Goal: Task Accomplishment & Management: Manage account settings

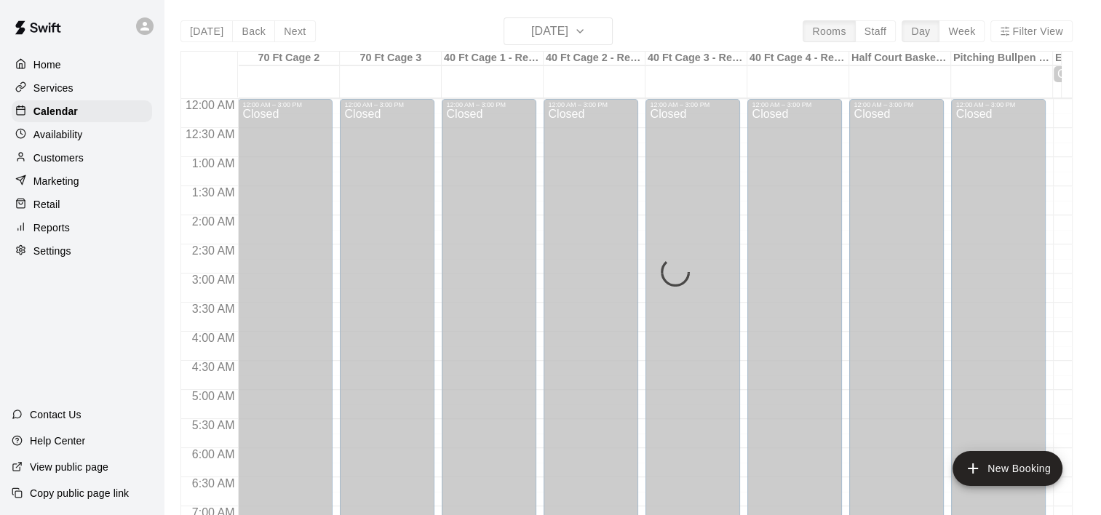
scroll to position [841, 0]
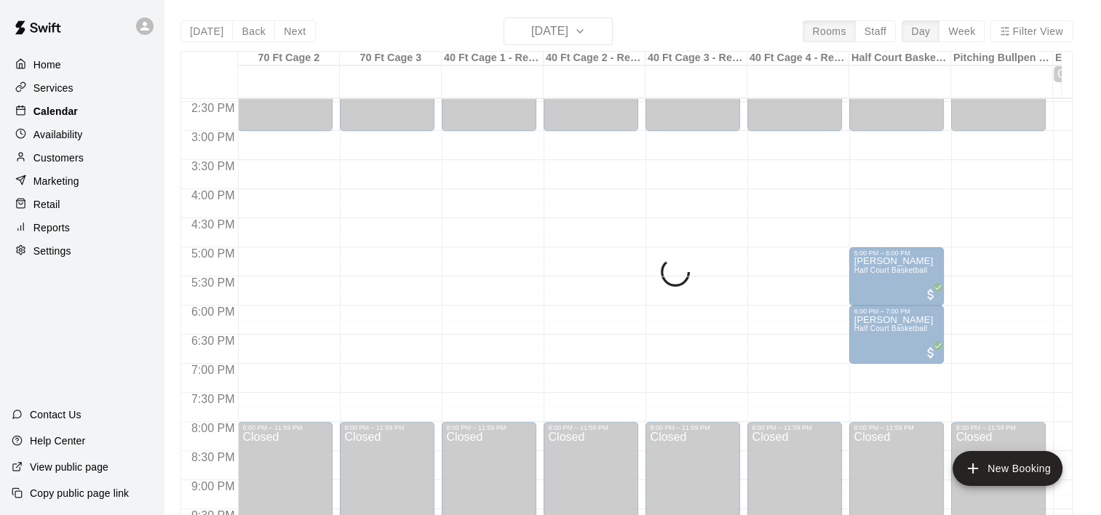
click at [52, 112] on p "Calendar" at bounding box center [55, 111] width 44 height 15
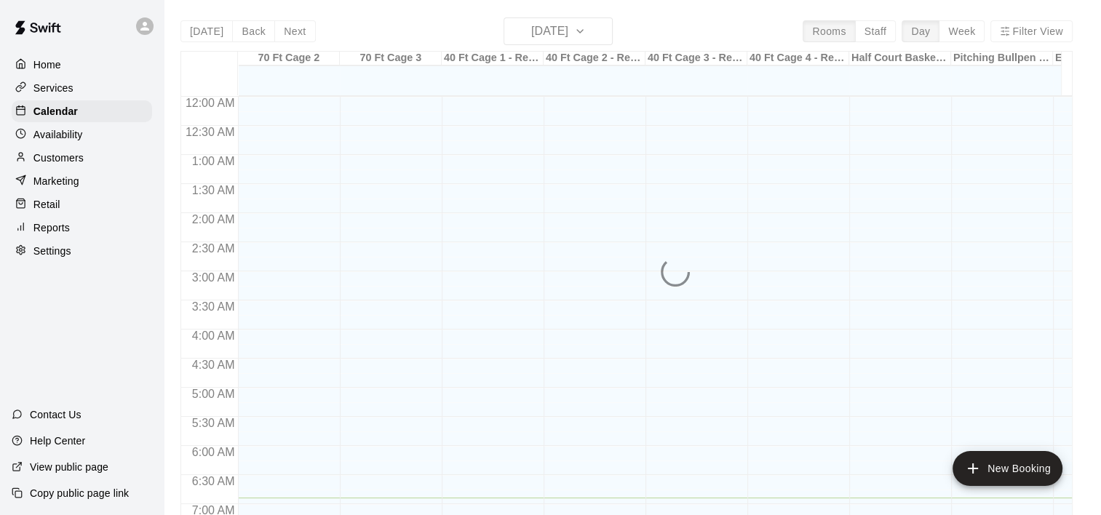
scroll to position [401, 0]
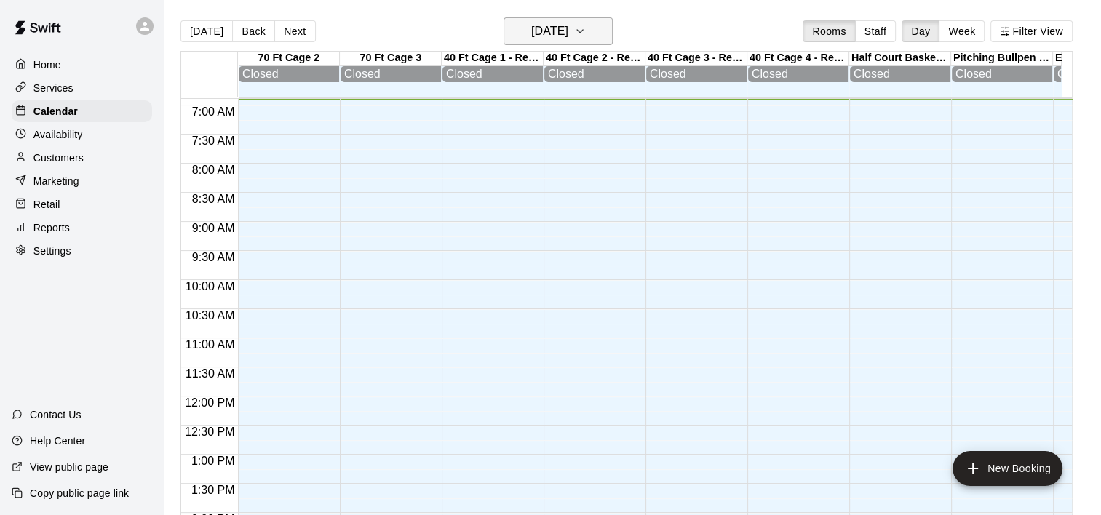
click at [586, 29] on icon "button" at bounding box center [580, 31] width 12 height 17
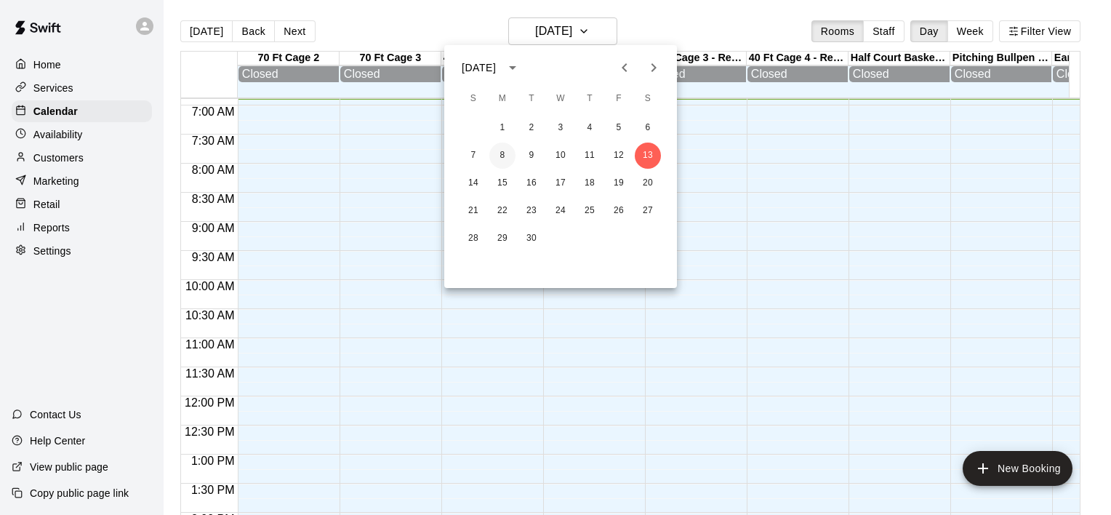
click at [502, 157] on button "8" at bounding box center [503, 156] width 26 height 26
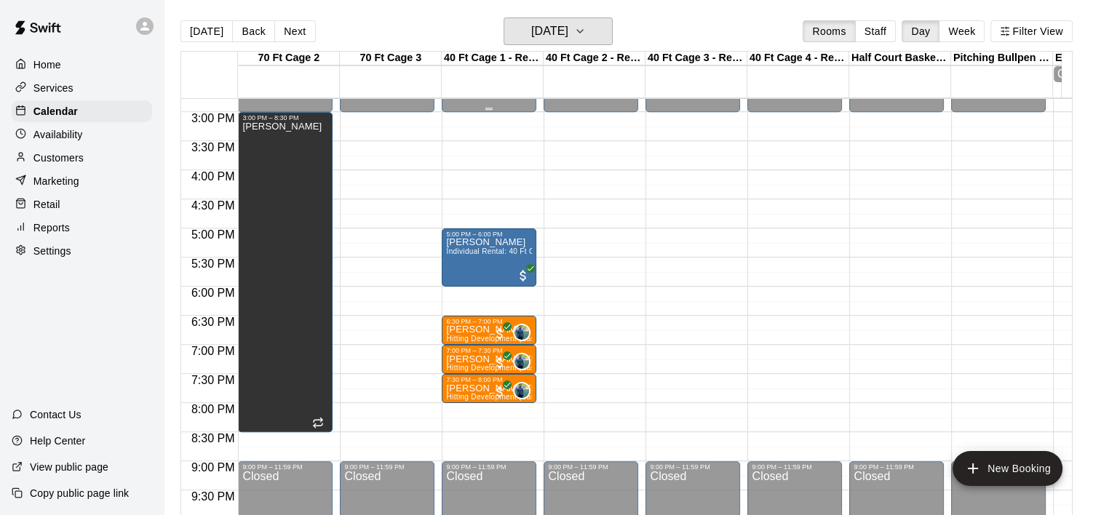
scroll to position [861, 0]
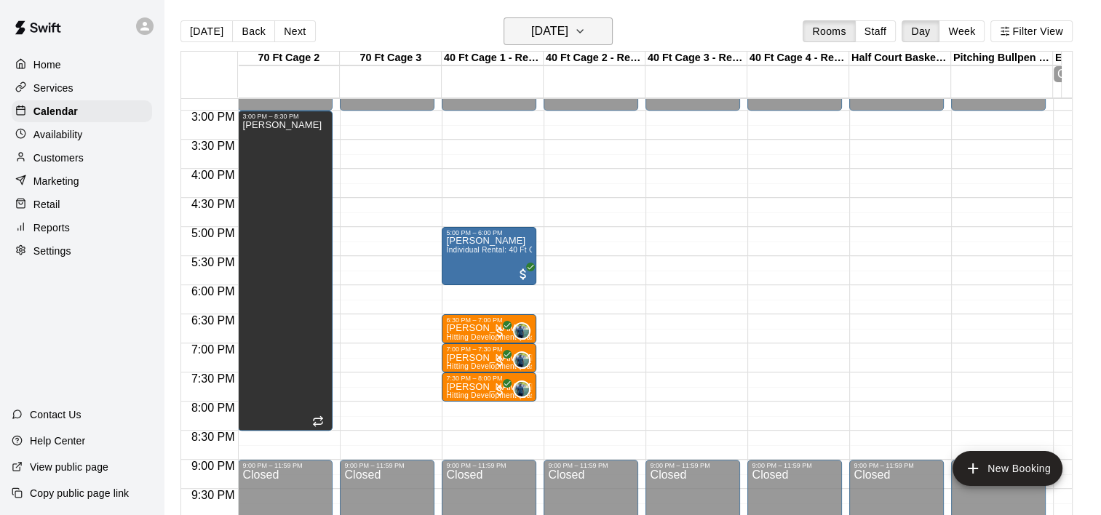
click at [612, 31] on button "Monday Sep 08" at bounding box center [557, 31] width 109 height 28
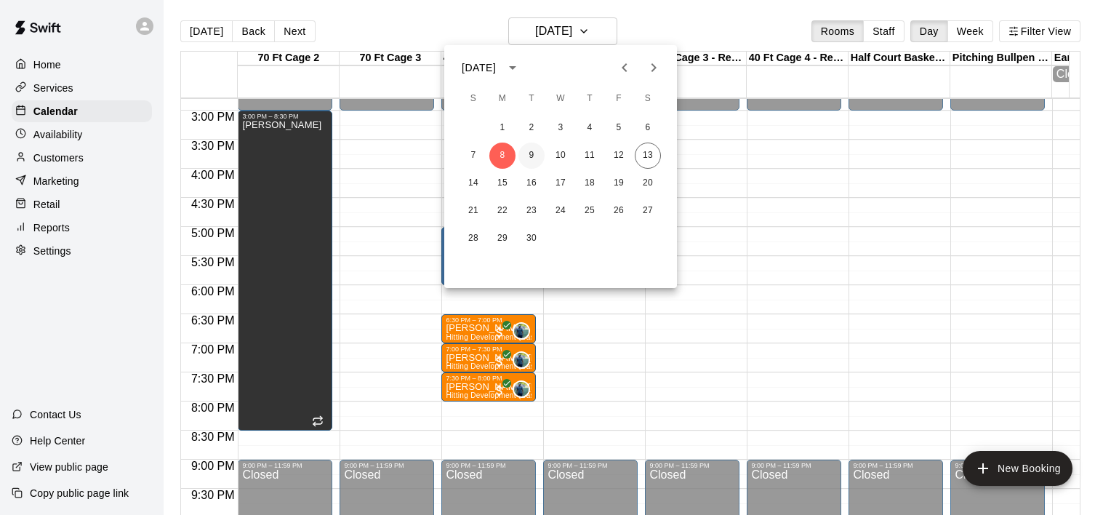
click at [527, 151] on button "9" at bounding box center [532, 156] width 26 height 26
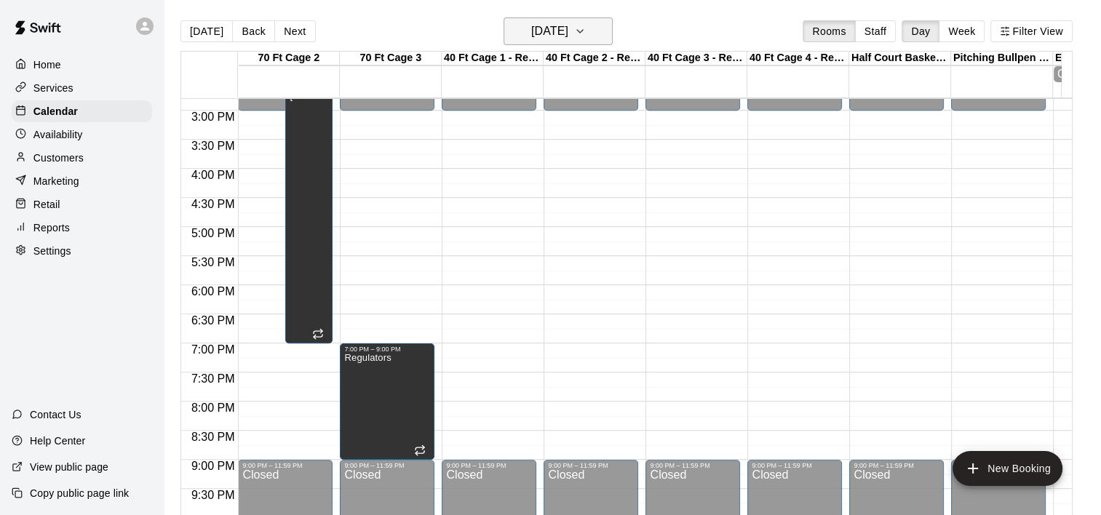
click at [586, 31] on icon "button" at bounding box center [580, 31] width 12 height 17
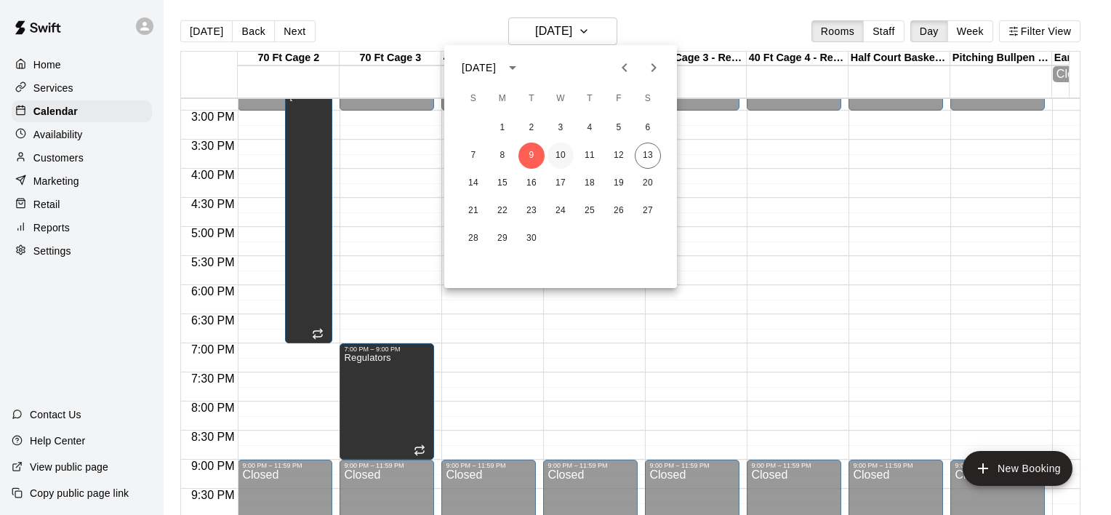
click at [559, 154] on button "10" at bounding box center [561, 156] width 26 height 26
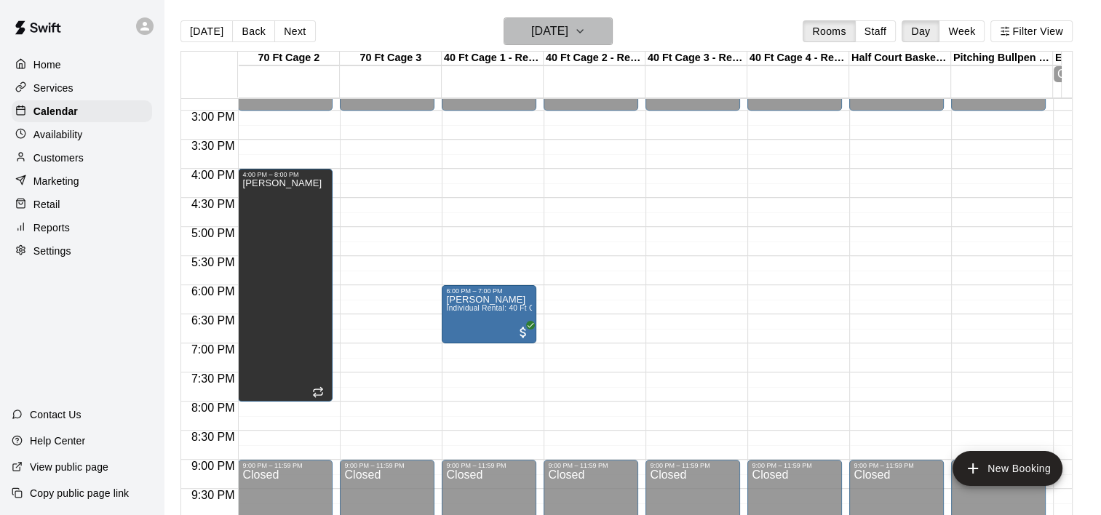
click at [583, 32] on icon "button" at bounding box center [580, 31] width 6 height 3
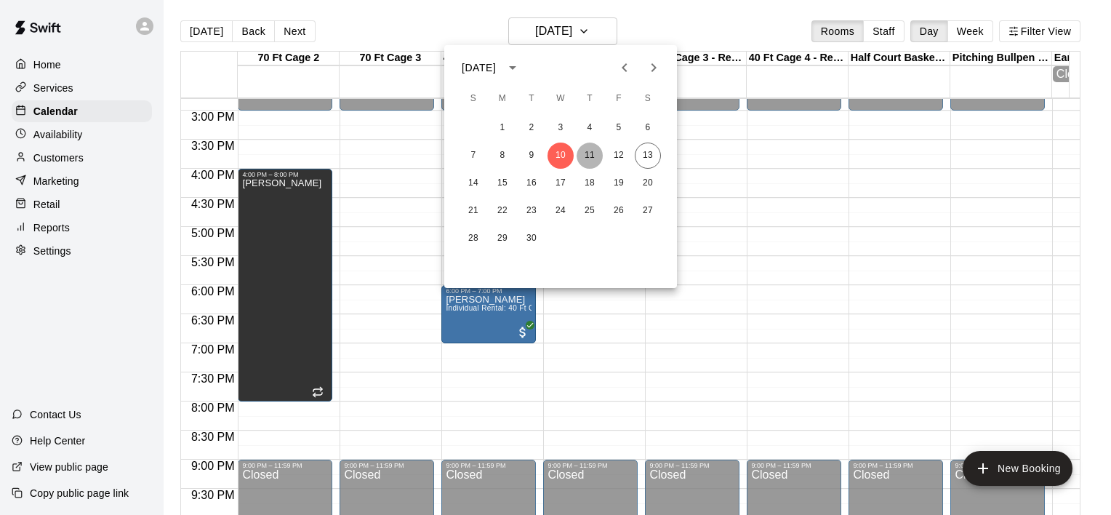
click at [591, 154] on button "11" at bounding box center [590, 156] width 26 height 26
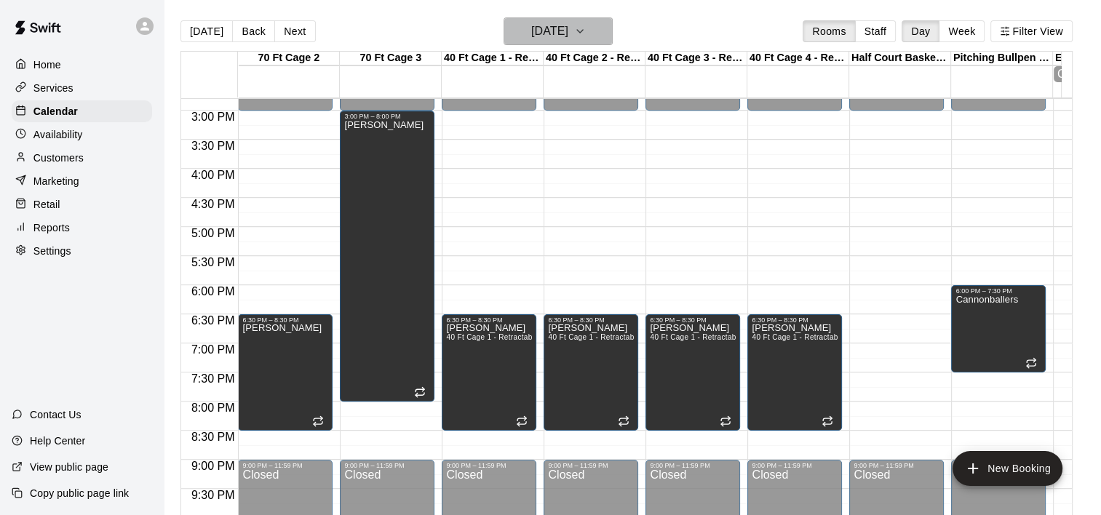
click at [586, 31] on icon "button" at bounding box center [580, 31] width 12 height 17
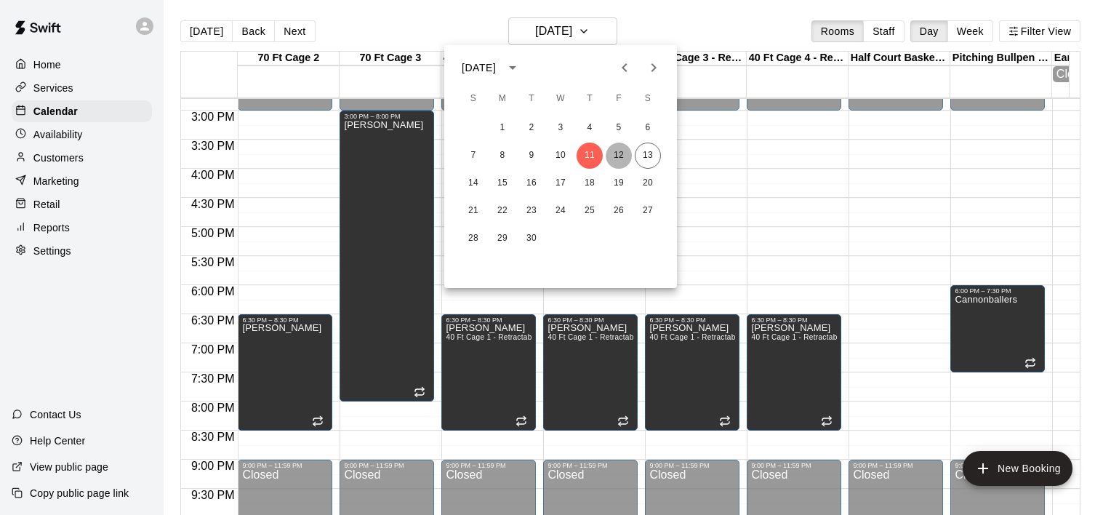
click at [623, 154] on button "12" at bounding box center [619, 156] width 26 height 26
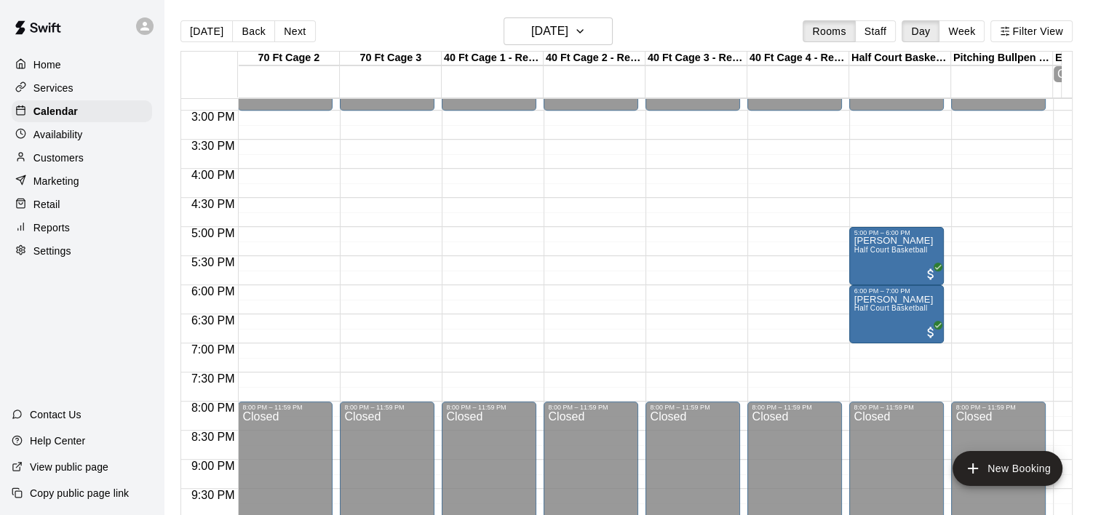
click at [60, 162] on p "Customers" at bounding box center [58, 158] width 50 height 15
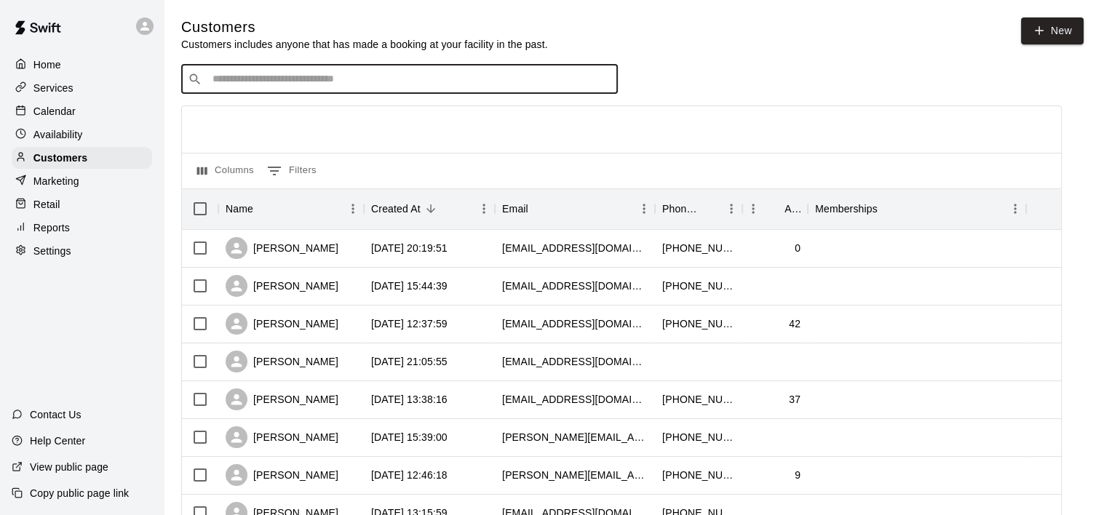
click at [430, 85] on input "Search customers by name or email" at bounding box center [409, 79] width 403 height 15
type input "****"
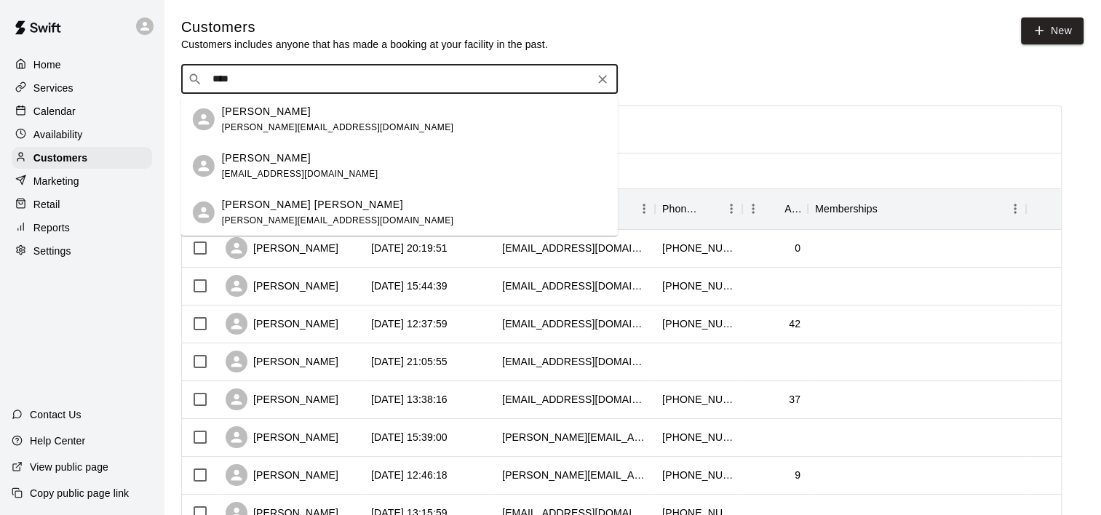
click at [282, 209] on p "Hudson Gantt" at bounding box center [312, 204] width 181 height 15
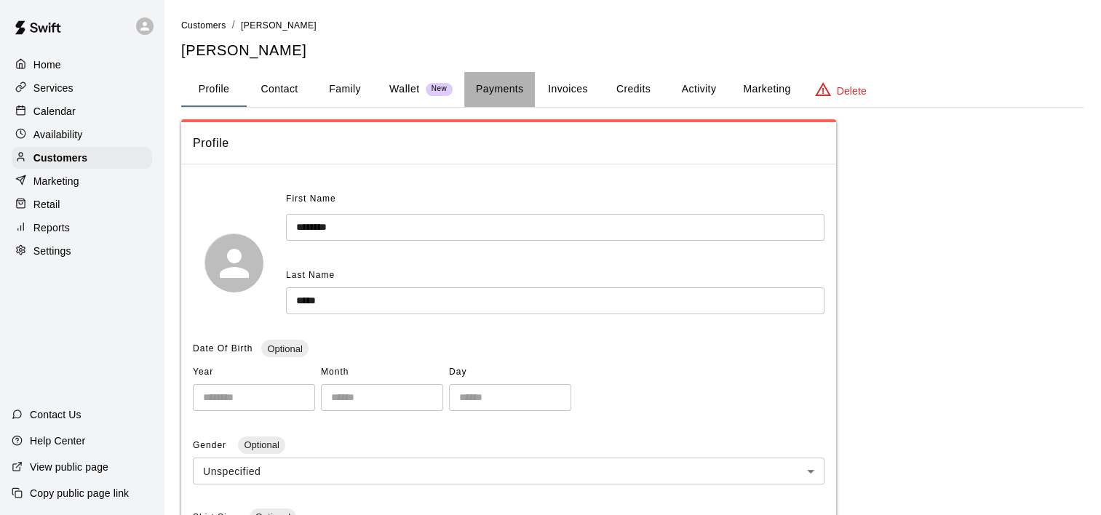
click at [506, 87] on button "Payments" at bounding box center [499, 89] width 71 height 35
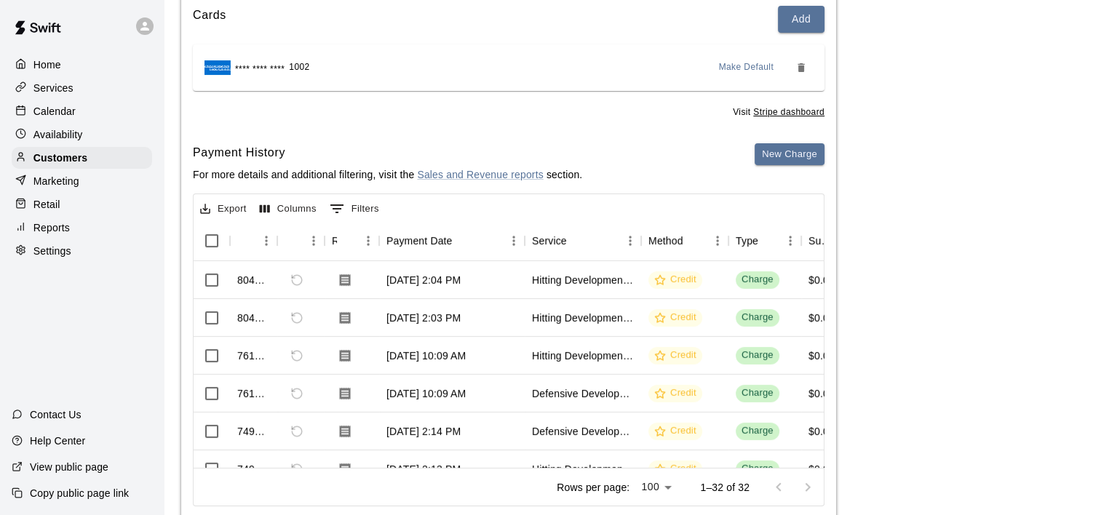
click at [987, 374] on div "Payments Stripe: cus_RCNzJ8H44OwYHw Cards Add **** **** **** 1002 Make Default …" at bounding box center [632, 230] width 902 height 587
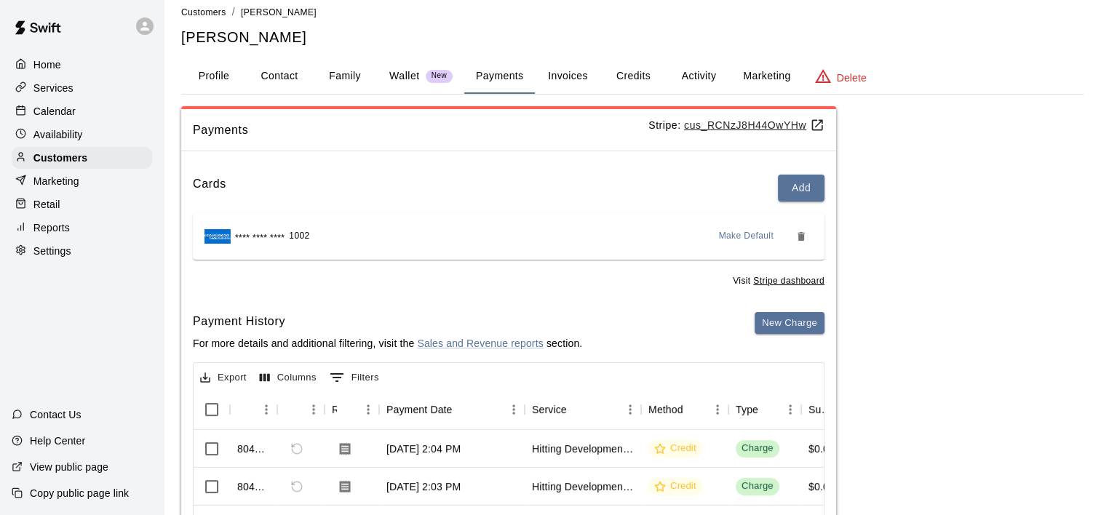
scroll to position [10, 0]
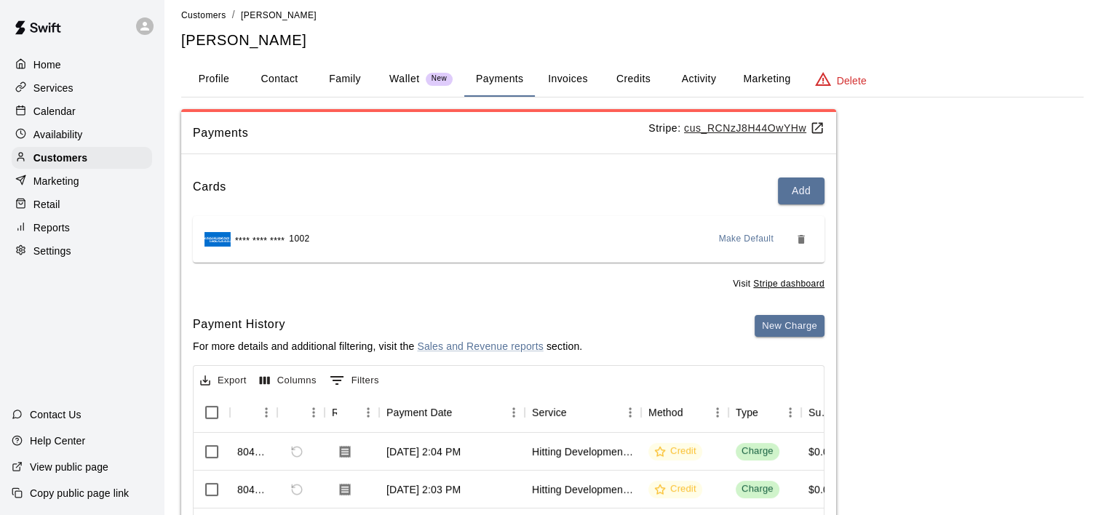
click at [689, 71] on button "Activity" at bounding box center [698, 79] width 65 height 35
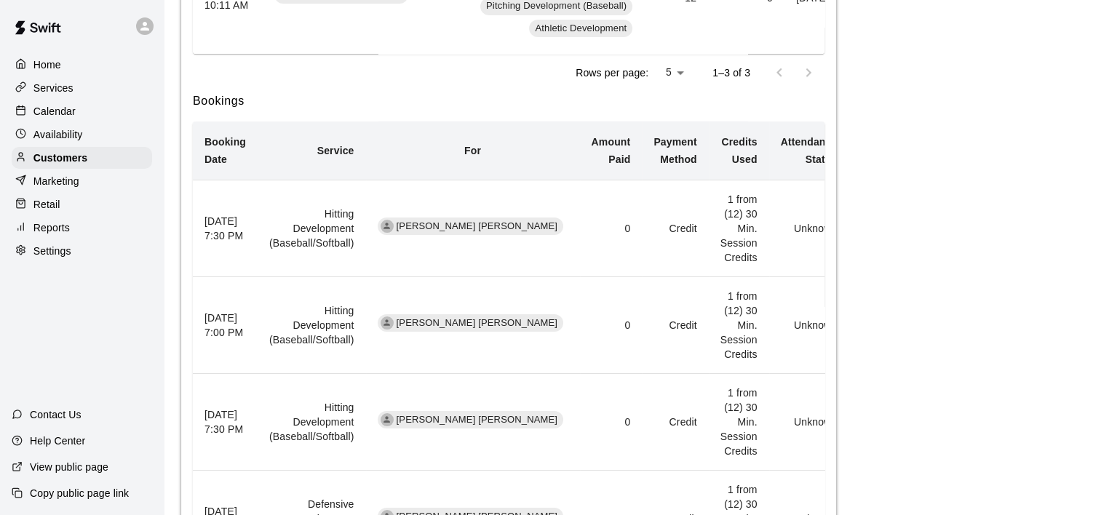
scroll to position [655, 0]
